Goal: Information Seeking & Learning: Learn about a topic

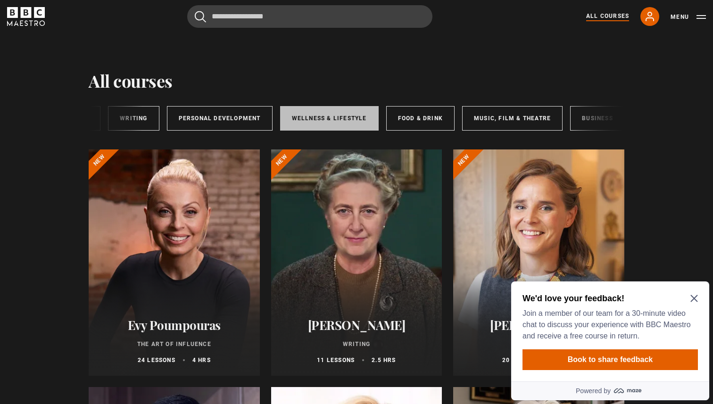
scroll to position [0, 79]
click at [315, 126] on link "Wellness & Lifestyle" at bounding box center [328, 118] width 99 height 25
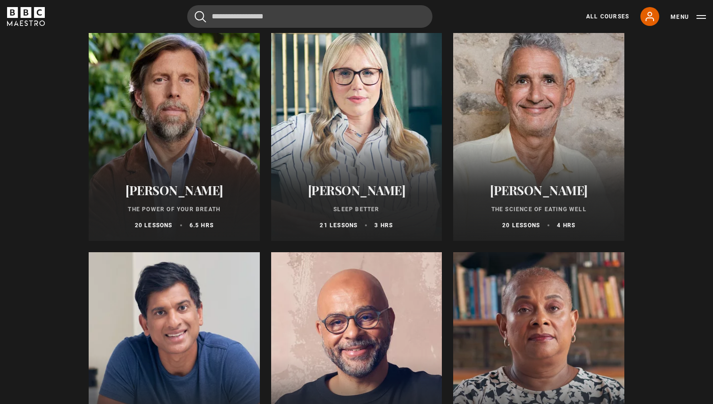
scroll to position [135, 0]
click at [171, 190] on h2 "James Nestor" at bounding box center [174, 190] width 149 height 15
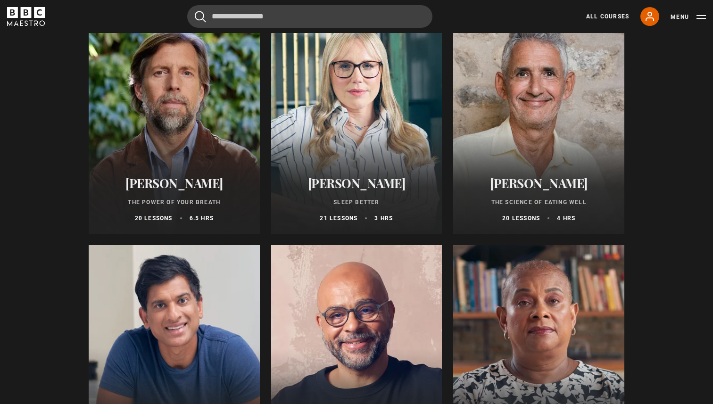
scroll to position [128, 0]
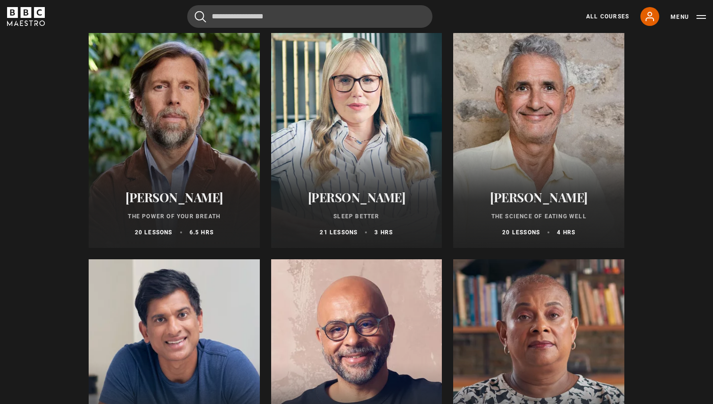
click at [543, 195] on h2 "[PERSON_NAME]" at bounding box center [539, 197] width 149 height 15
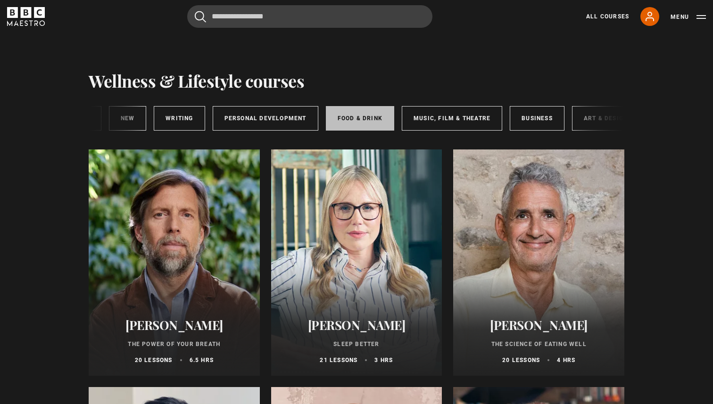
scroll to position [0, 157]
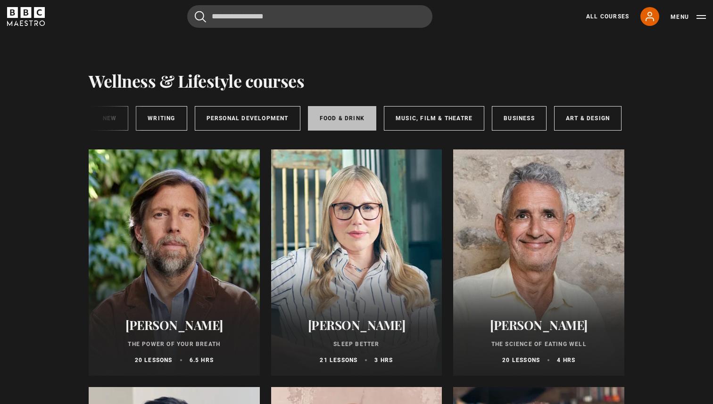
click at [334, 119] on link "Food & Drink" at bounding box center [342, 118] width 68 height 25
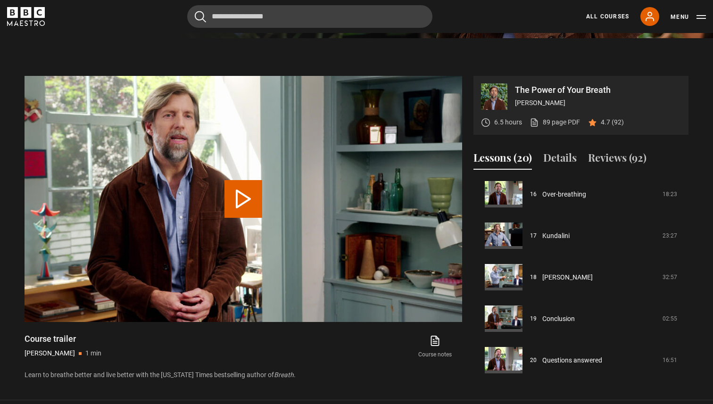
scroll to position [368, 0]
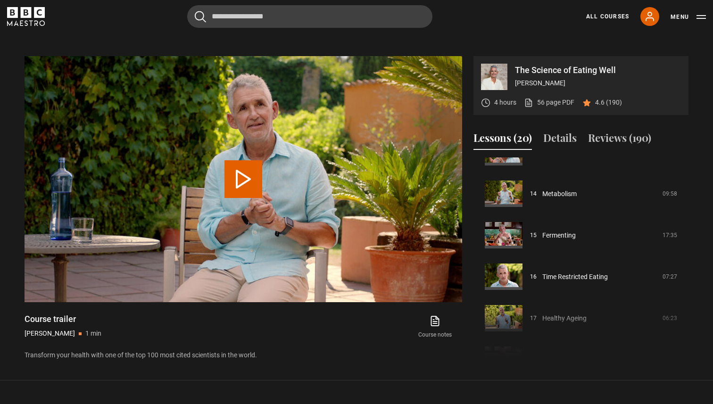
scroll to position [668, 0]
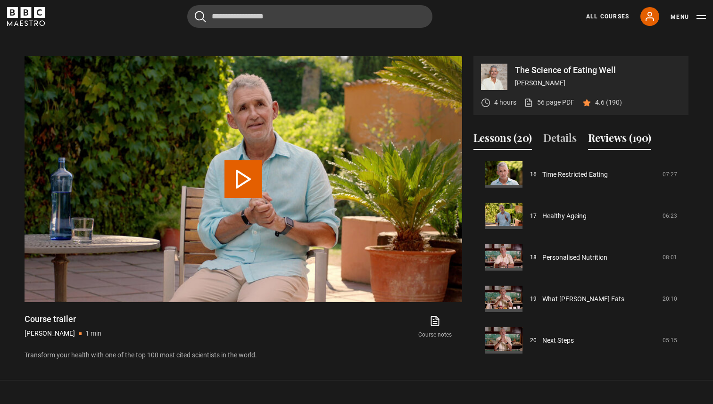
click at [620, 135] on button "Reviews (190)" at bounding box center [619, 140] width 63 height 20
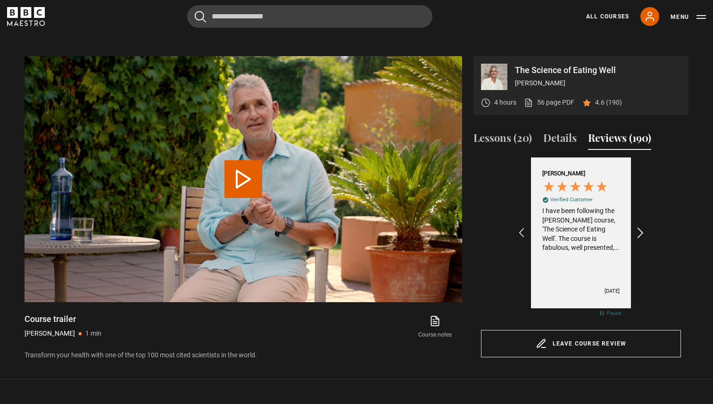
click at [641, 234] on icon "REVIEWS.io Carousel Scroll Right" at bounding box center [641, 232] width 13 height 13
click at [641, 233] on icon "REVIEWS.io Carousel Scroll Right" at bounding box center [641, 232] width 13 height 13
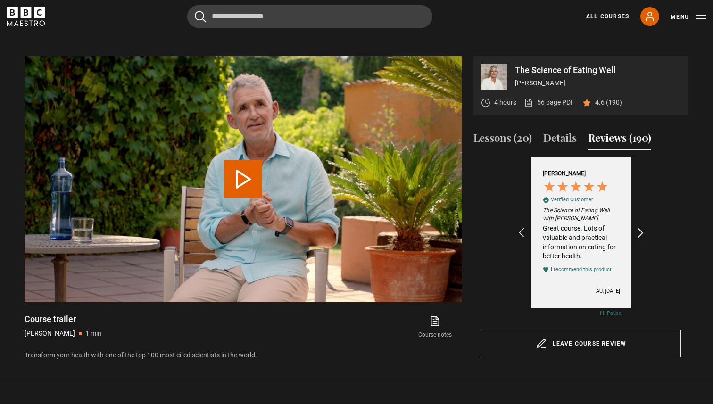
scroll to position [0, 328]
click at [641, 233] on icon "REVIEWS.io Carousel Scroll Right" at bounding box center [641, 232] width 13 height 13
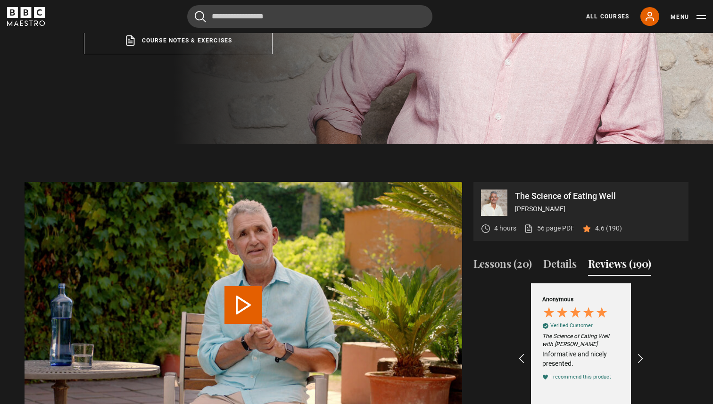
scroll to position [304, 0]
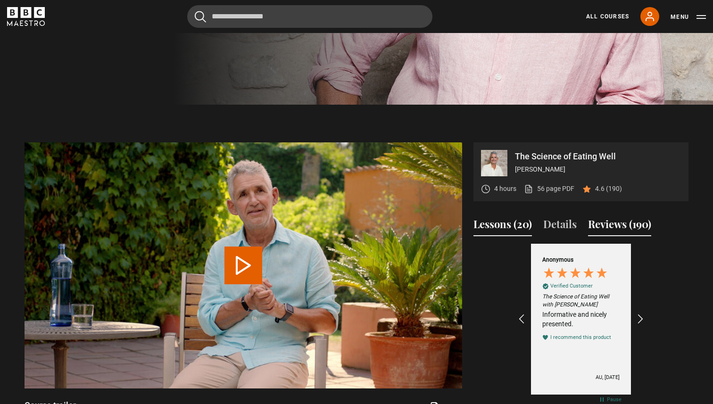
click at [509, 224] on button "Lessons (20)" at bounding box center [503, 227] width 59 height 20
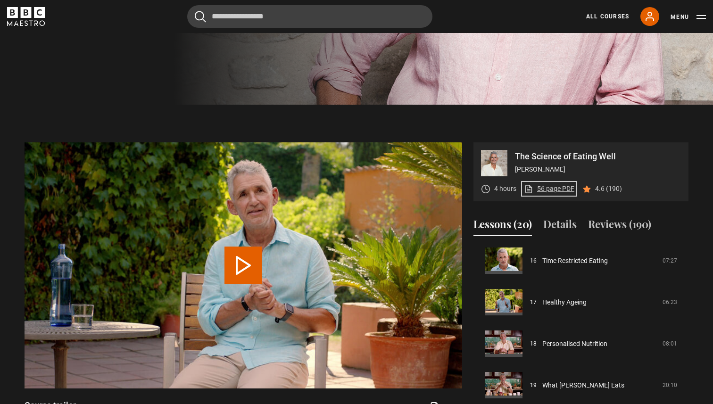
click at [548, 191] on link "56 page PDF (opens in new tab)" at bounding box center [549, 189] width 50 height 10
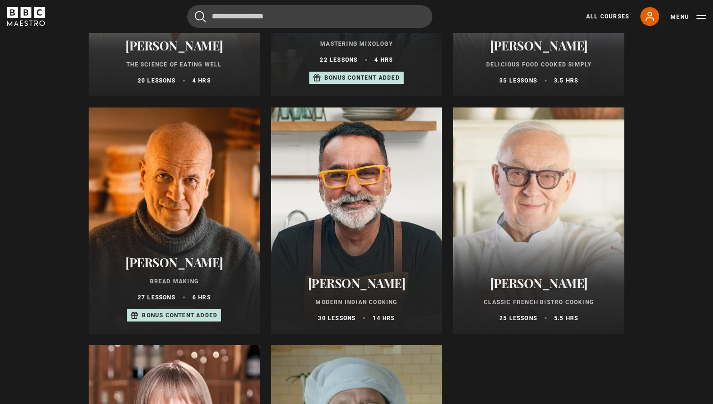
scroll to position [281, 0]
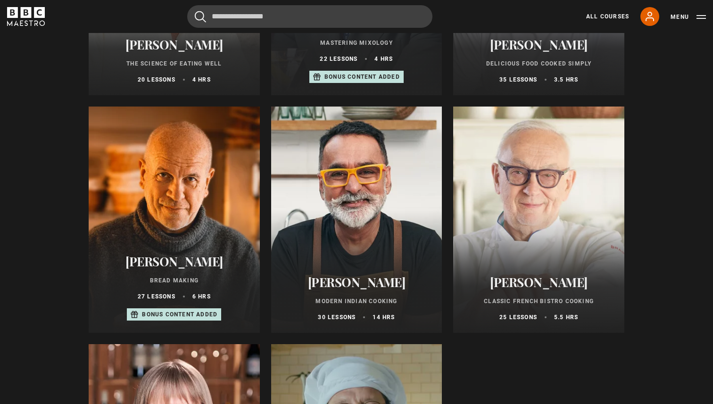
click at [376, 245] on div at bounding box center [356, 220] width 171 height 226
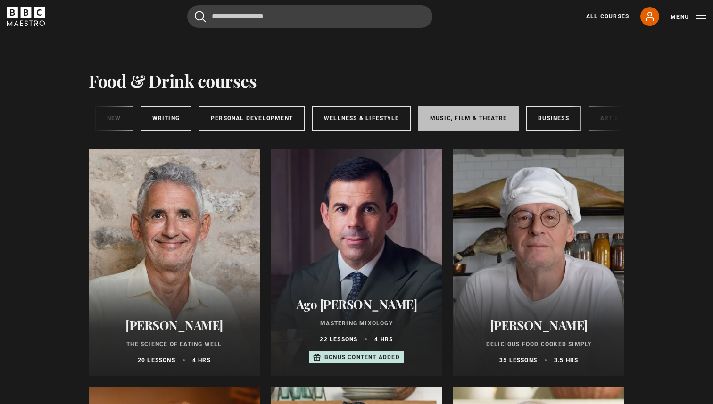
scroll to position [0, 157]
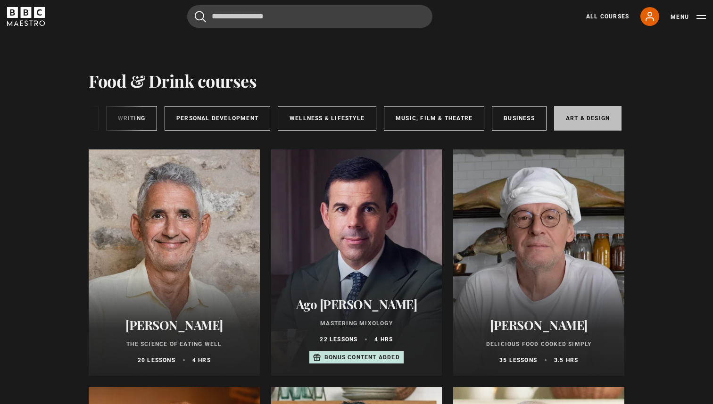
click at [568, 117] on link "Art & Design" at bounding box center [587, 118] width 67 height 25
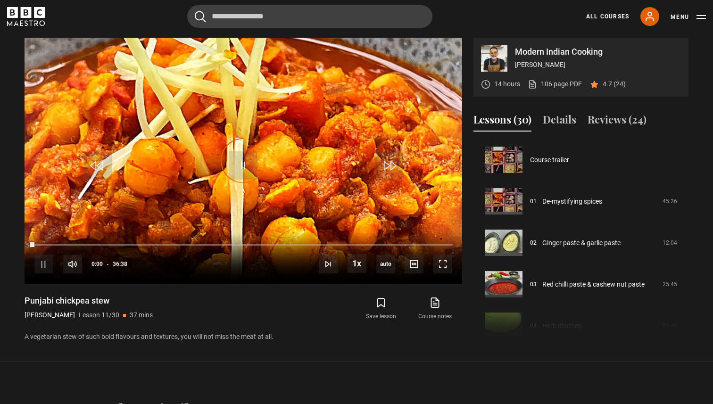
scroll to position [415, 0]
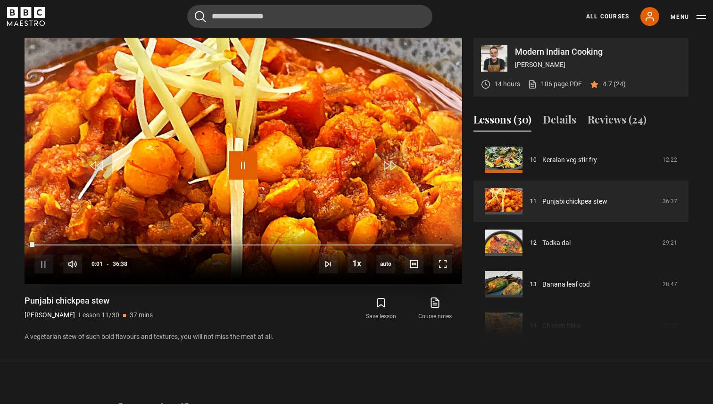
click at [244, 167] on span "Video Player" at bounding box center [243, 165] width 28 height 28
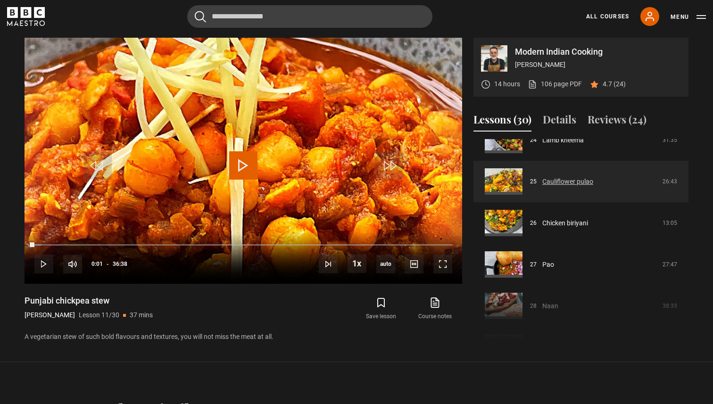
scroll to position [1049, 0]
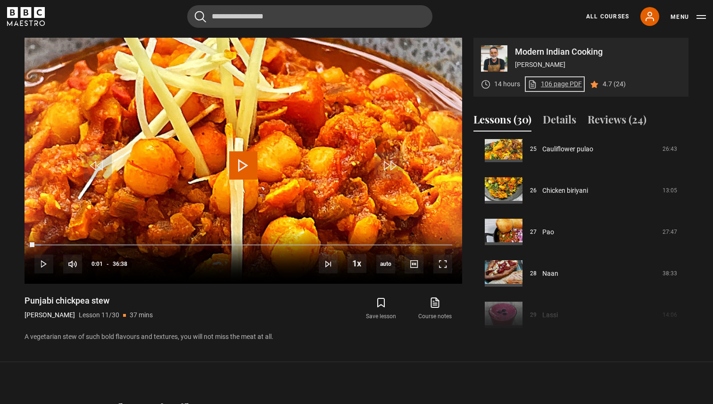
click at [555, 84] on link "106 page PDF (opens in new tab)" at bounding box center [555, 84] width 54 height 10
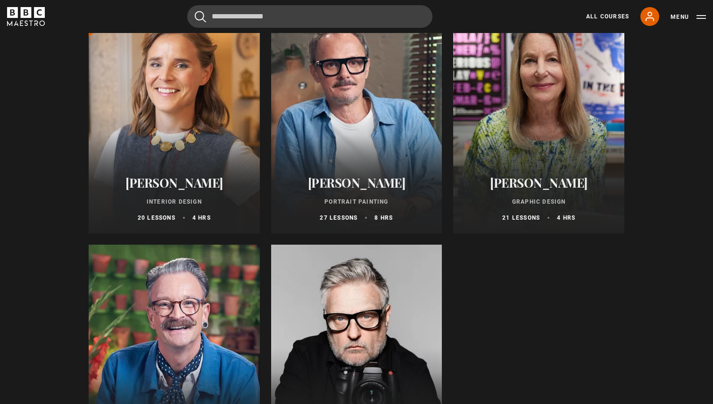
scroll to position [178, 0]
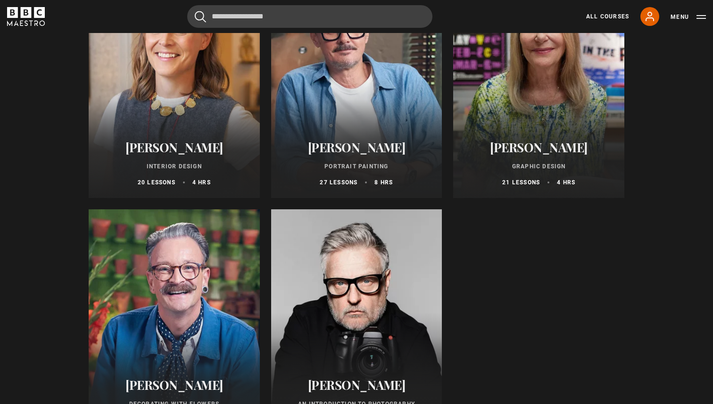
click at [349, 146] on h2 "[PERSON_NAME]" at bounding box center [357, 147] width 149 height 15
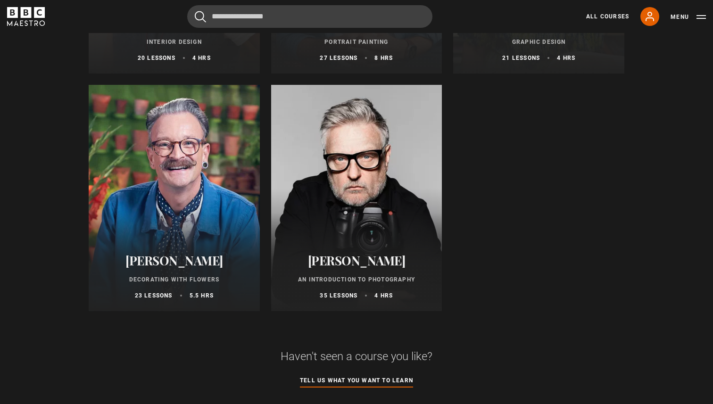
scroll to position [317, 0]
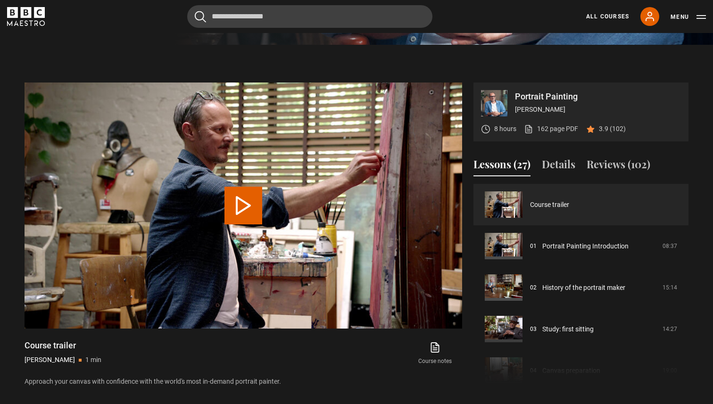
scroll to position [374, 0]
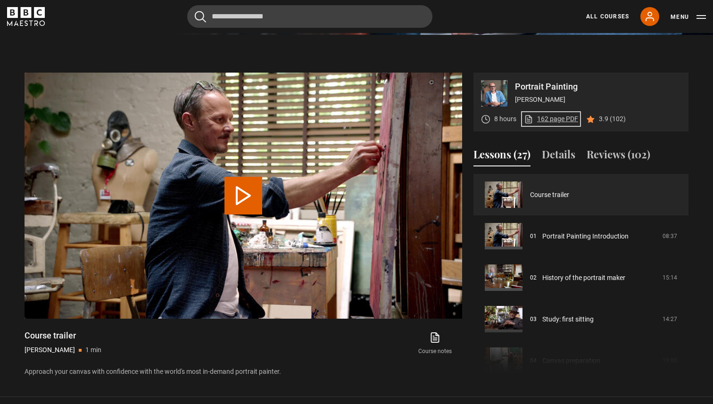
click at [560, 119] on link "162 page PDF (opens in new tab)" at bounding box center [551, 119] width 54 height 10
click at [612, 122] on p "3.9 (102)" at bounding box center [612, 119] width 27 height 10
click at [619, 157] on button "Reviews (102)" at bounding box center [619, 157] width 64 height 20
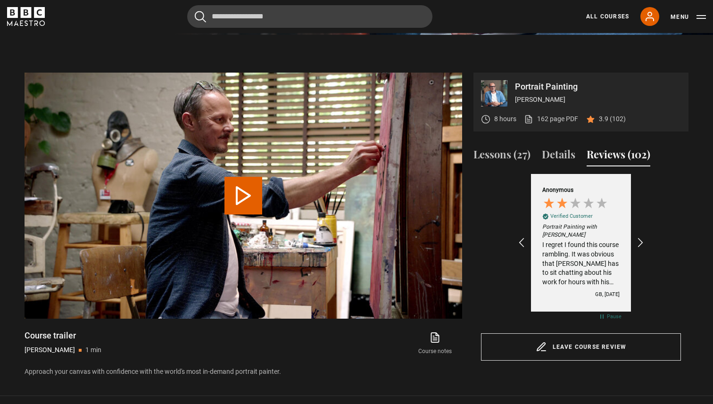
click at [602, 283] on div "I regret I found this course rambling. It was obvious that [PERSON_NAME] has to…" at bounding box center [581, 264] width 77 height 46
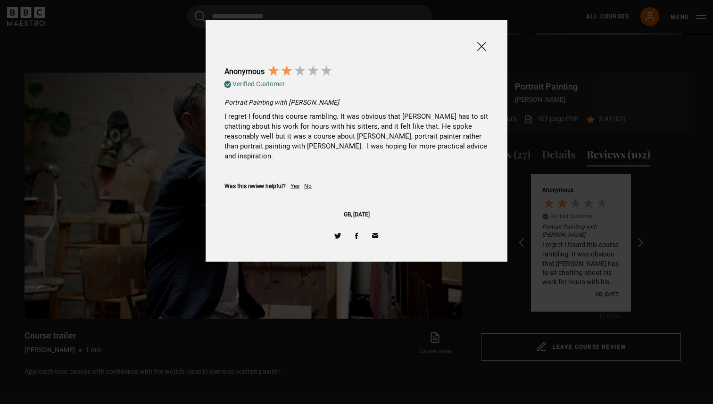
click at [481, 47] on span at bounding box center [481, 47] width 11 height 12
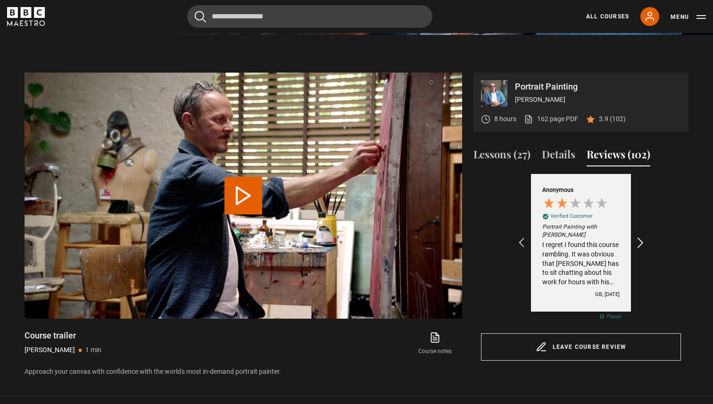
click at [638, 243] on icon "REVIEWS.io Carousel Scroll Right" at bounding box center [641, 242] width 13 height 13
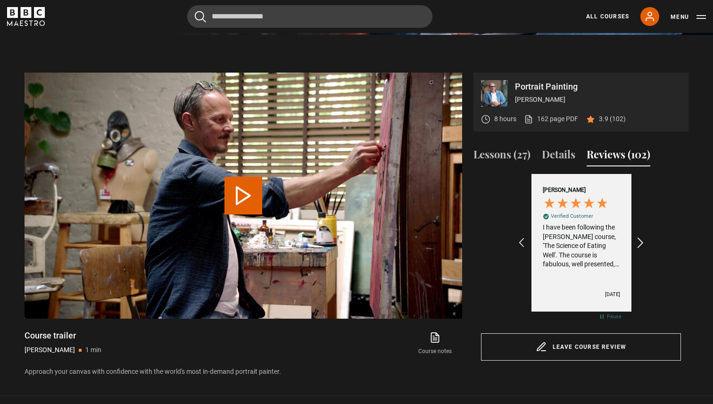
scroll to position [0, 109]
click at [637, 240] on icon "REVIEWS.io Carousel Scroll Right" at bounding box center [641, 242] width 13 height 13
click at [637, 238] on icon "REVIEWS.io Carousel Scroll Right" at bounding box center [641, 242] width 13 height 13
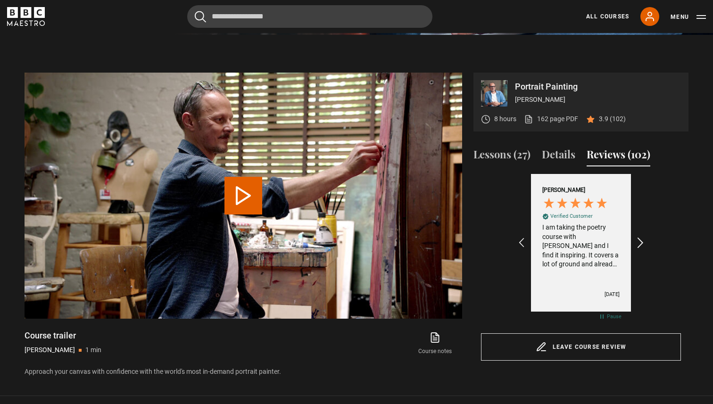
click at [637, 238] on icon "REVIEWS.io Carousel Scroll Right" at bounding box center [641, 242] width 13 height 13
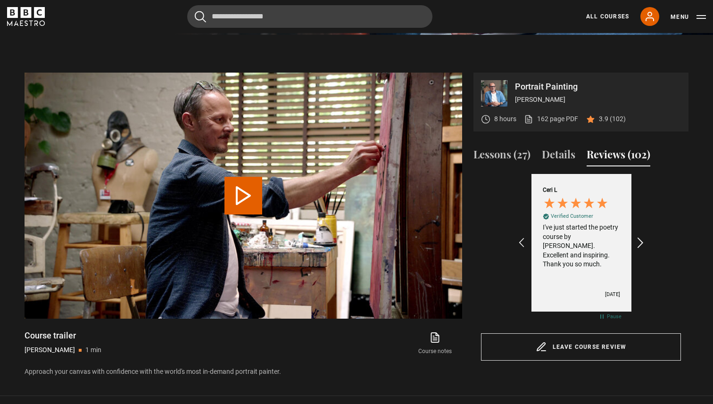
scroll to position [0, 657]
click at [637, 238] on icon "REVIEWS.io Carousel Scroll Right" at bounding box center [641, 242] width 13 height 13
click at [569, 256] on div "Review by Marc A, 1 out of 5 stars" at bounding box center [581, 246] width 77 height 46
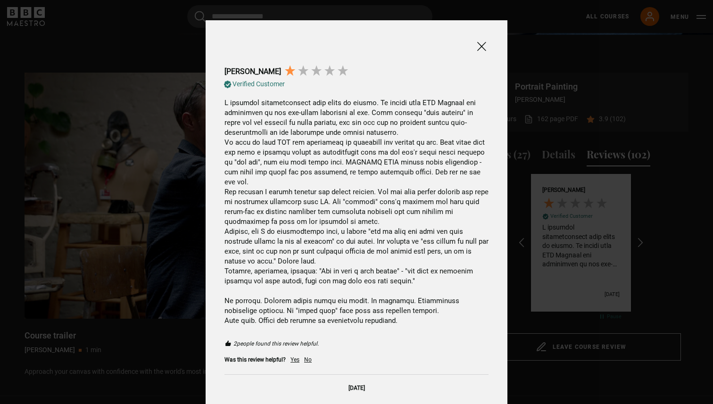
click at [479, 47] on span at bounding box center [481, 47] width 11 height 12
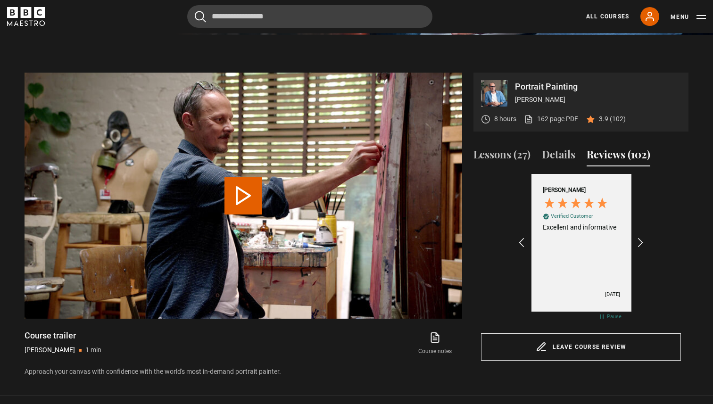
scroll to position [0, 985]
